Goal: Check status: Check status

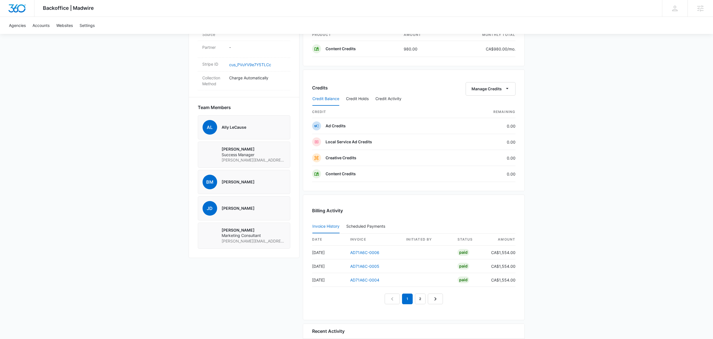
scroll to position [335, 0]
click at [375, 252] on link "AD71A6C-0006" at bounding box center [364, 252] width 29 height 5
